Goal: Navigation & Orientation: Find specific page/section

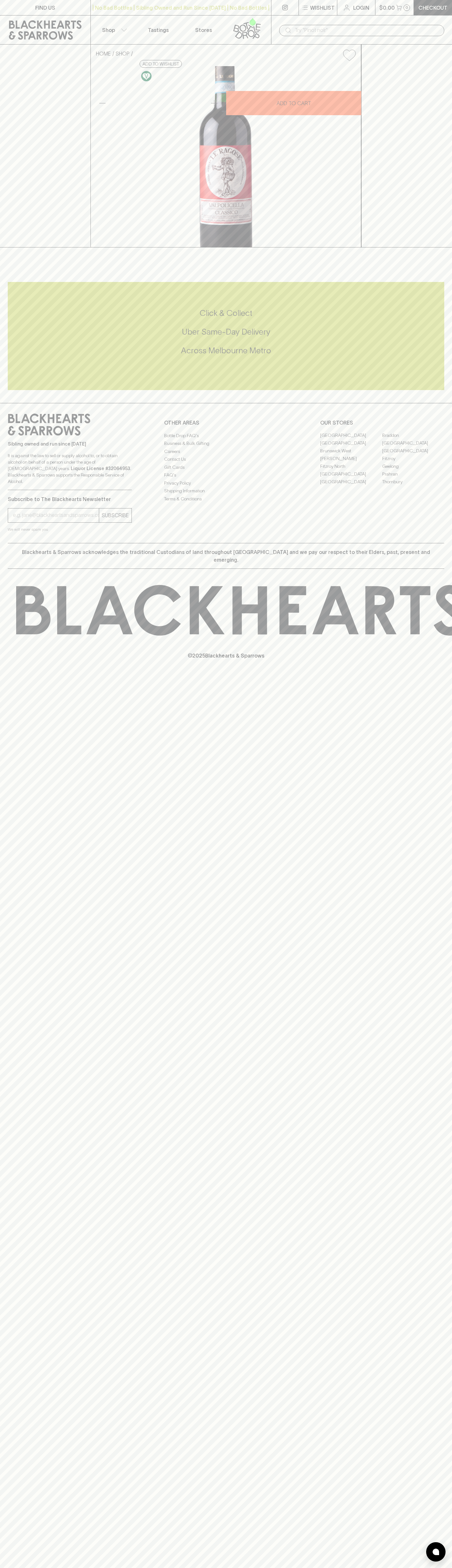
click at [205, 21] on link "Stores" at bounding box center [203, 29] width 45 height 29
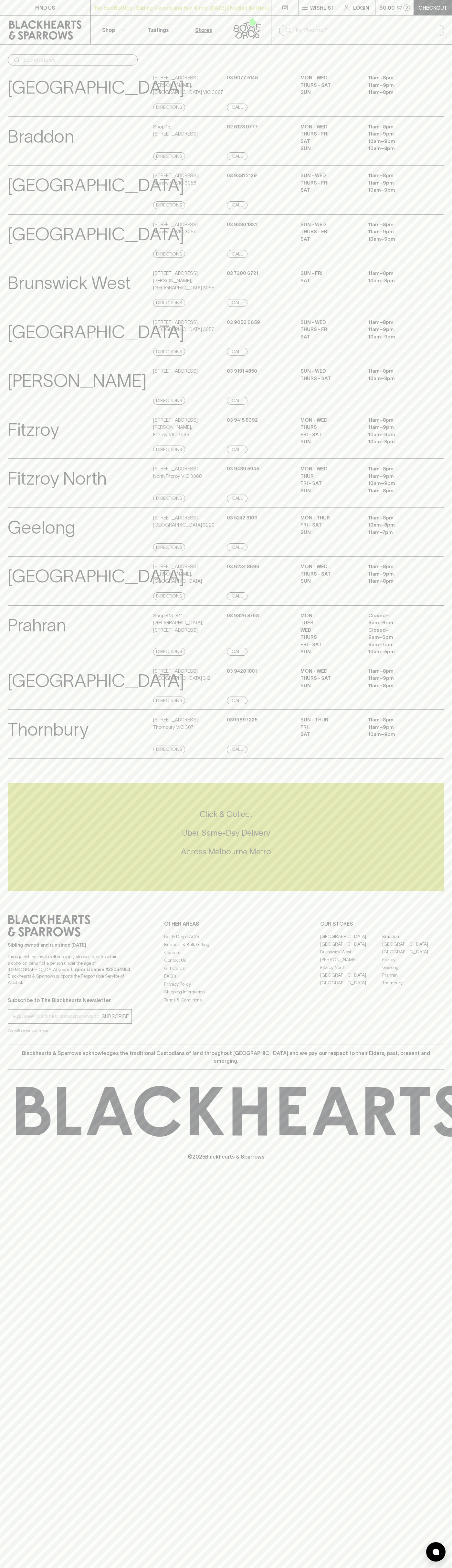
click at [426, 638] on div "Prahran View Store Details Shop 813-814 Prahran Market , 163 Commercial Road, S…" at bounding box center [226, 633] width 436 height 56
click at [183, 1567] on html "FIND US | No Bad Bottles | Sibling Owned and Run Since 2006 | No Bad Bottles | …" at bounding box center [226, 784] width 452 height 1568
click at [29, 1535] on div "FIND US | No Bad Bottles | Sibling Owned and Run Since 2006 | No Bad Bottles | …" at bounding box center [226, 784] width 452 height 1568
